Goal: Task Accomplishment & Management: Manage account settings

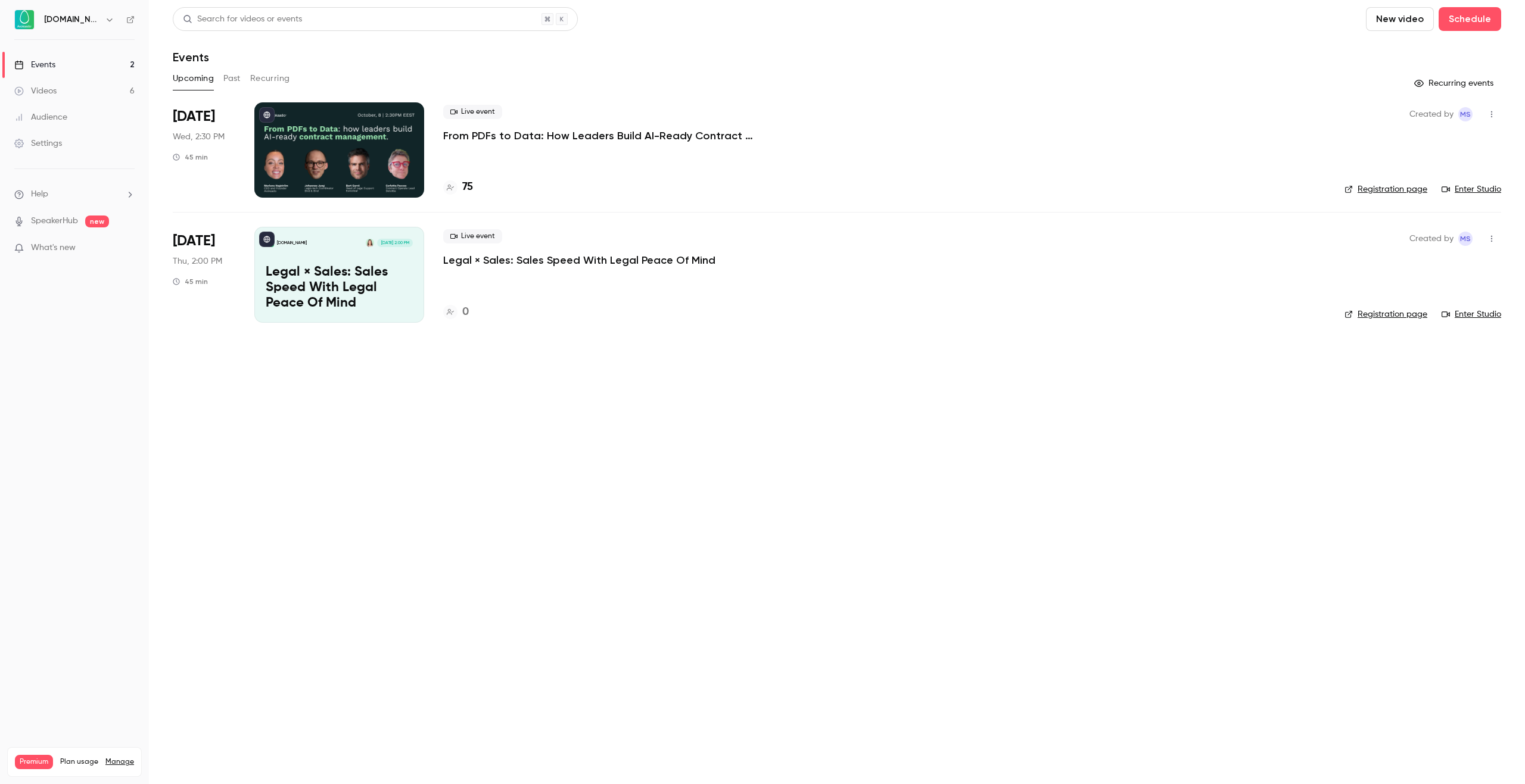
click at [617, 135] on p "From PDFs to Data: How Leaders Build AI-Ready Contract Management." at bounding box center [622, 136] width 357 height 14
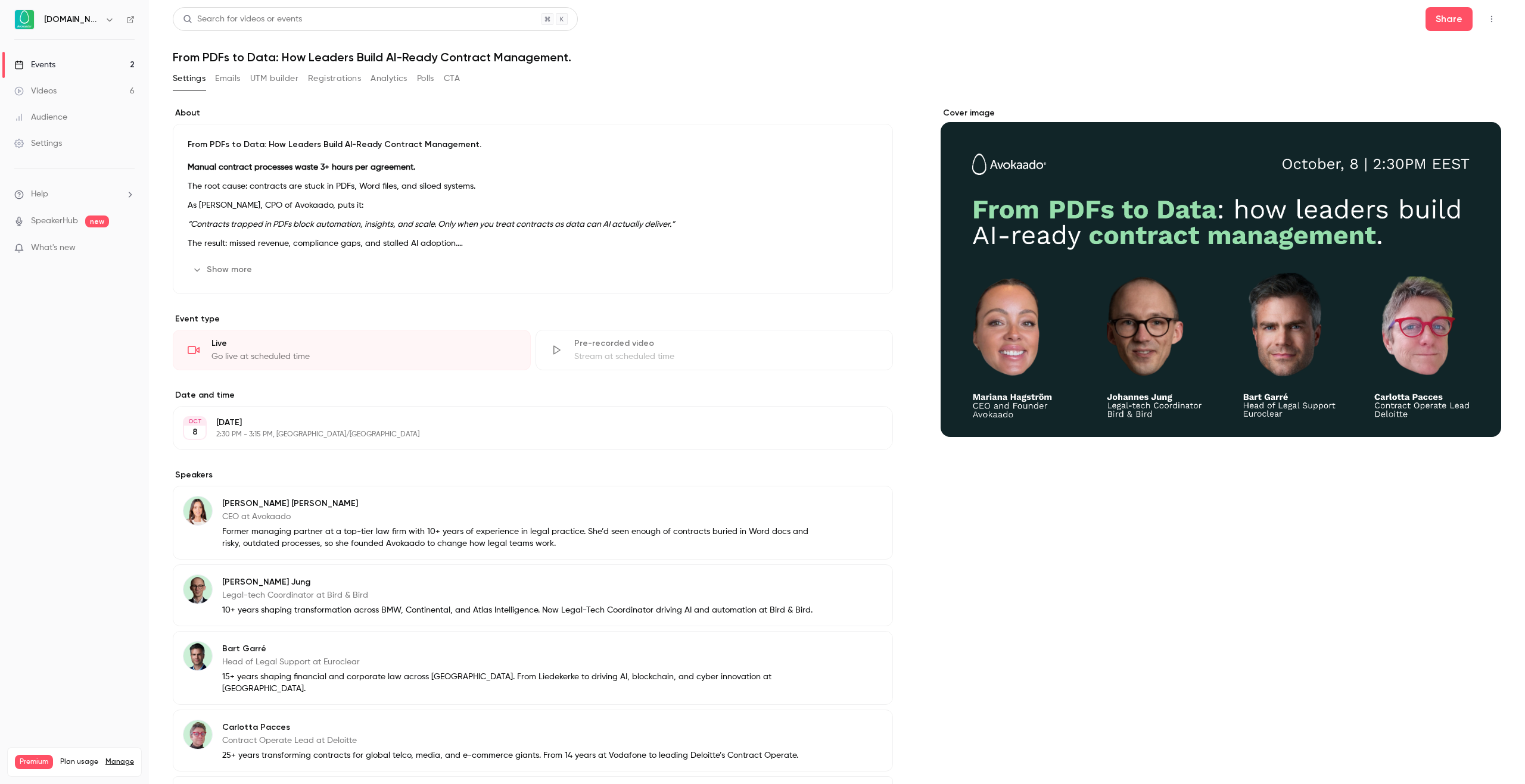
click at [327, 79] on button "Registrations" at bounding box center [335, 79] width 53 height 19
